Goal: Navigation & Orientation: Find specific page/section

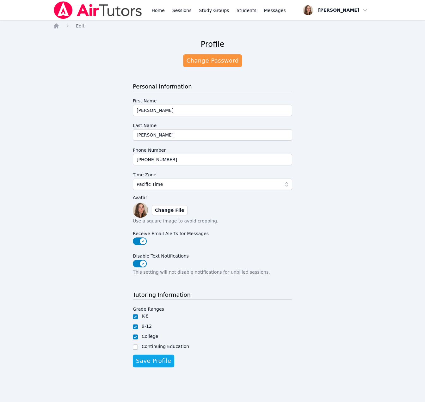
click at [101, 67] on div "Profile Change Password Personal Information First Name Brittany Last Name Atki…" at bounding box center [212, 207] width 319 height 346
click at [115, 14] on img at bounding box center [98, 10] width 90 height 18
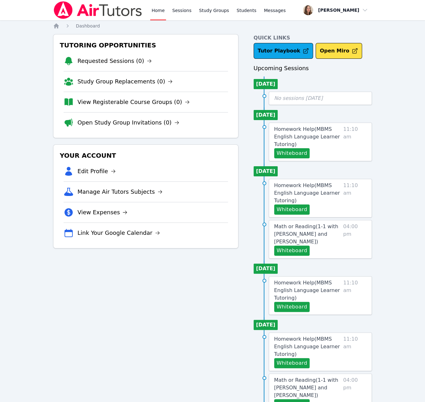
click at [115, 14] on img at bounding box center [98, 10] width 90 height 18
click at [126, 15] on img at bounding box center [98, 10] width 90 height 18
